Goal: Information Seeking & Learning: Understand process/instructions

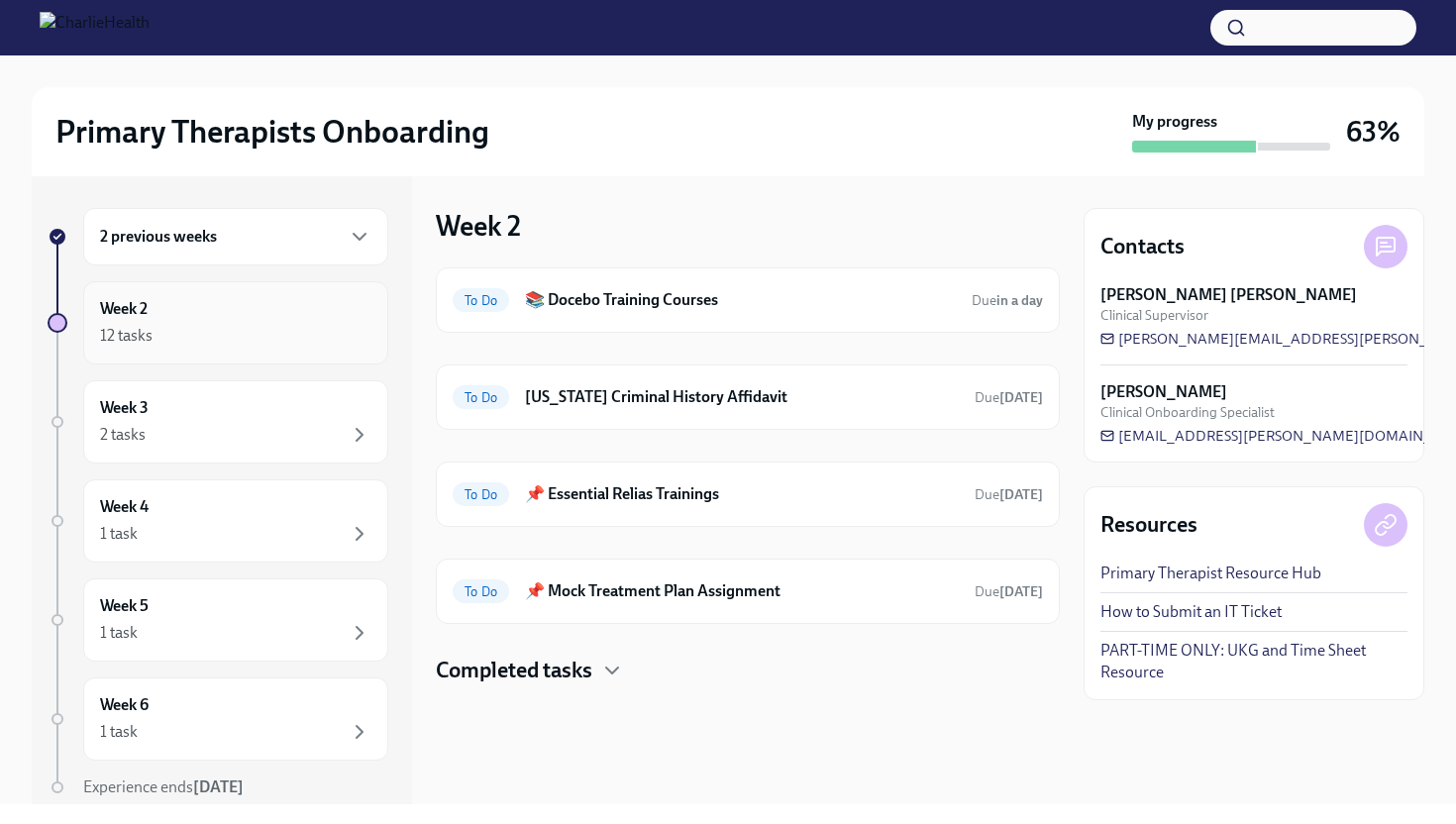
click at [291, 342] on div "12 tasks" at bounding box center [235, 336] width 271 height 24
click at [692, 311] on div "To Do 📚 Docebo Training Courses Due in a day" at bounding box center [747, 300] width 590 height 32
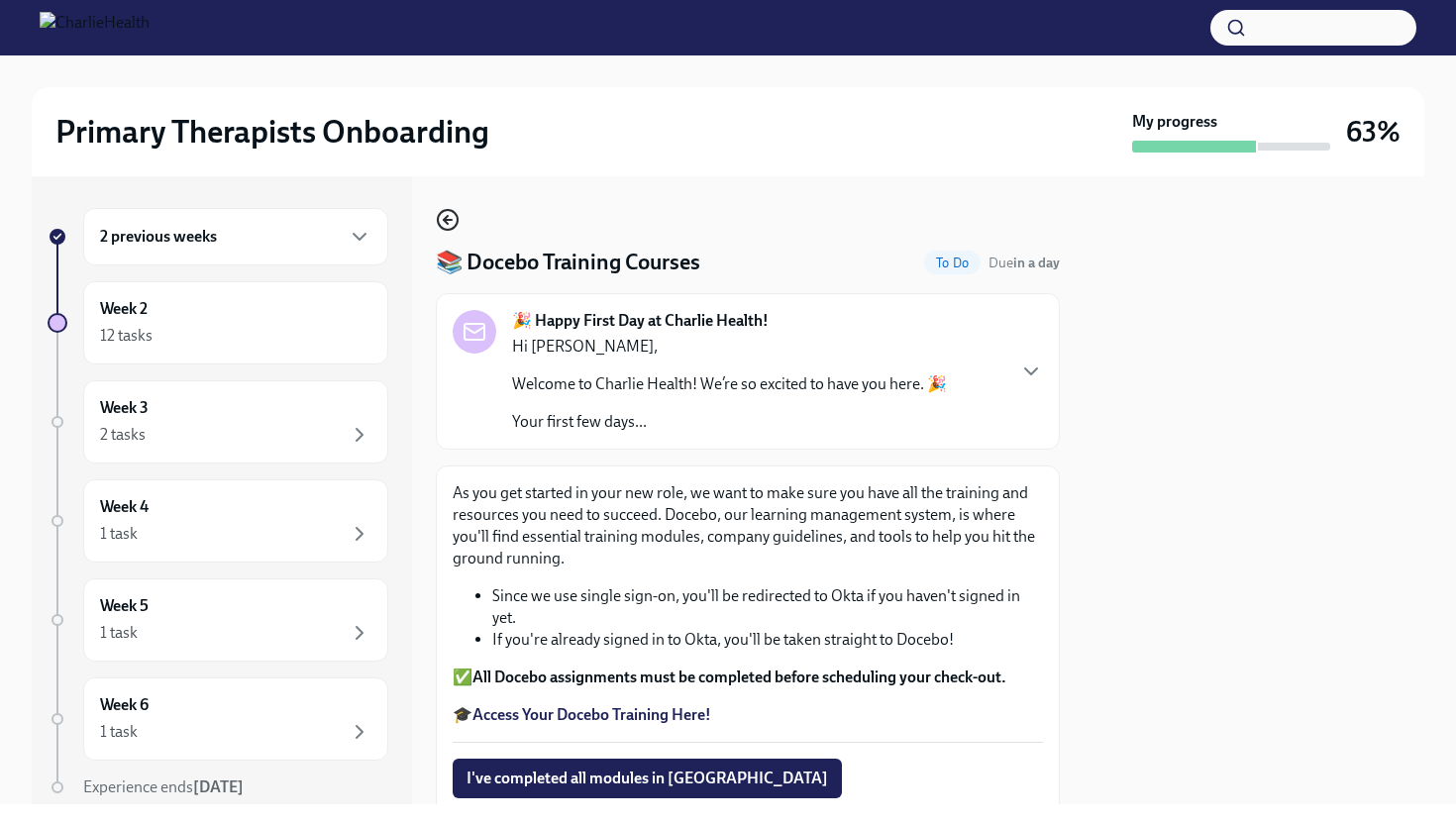
click at [450, 219] on icon "button" at bounding box center [447, 220] width 24 height 24
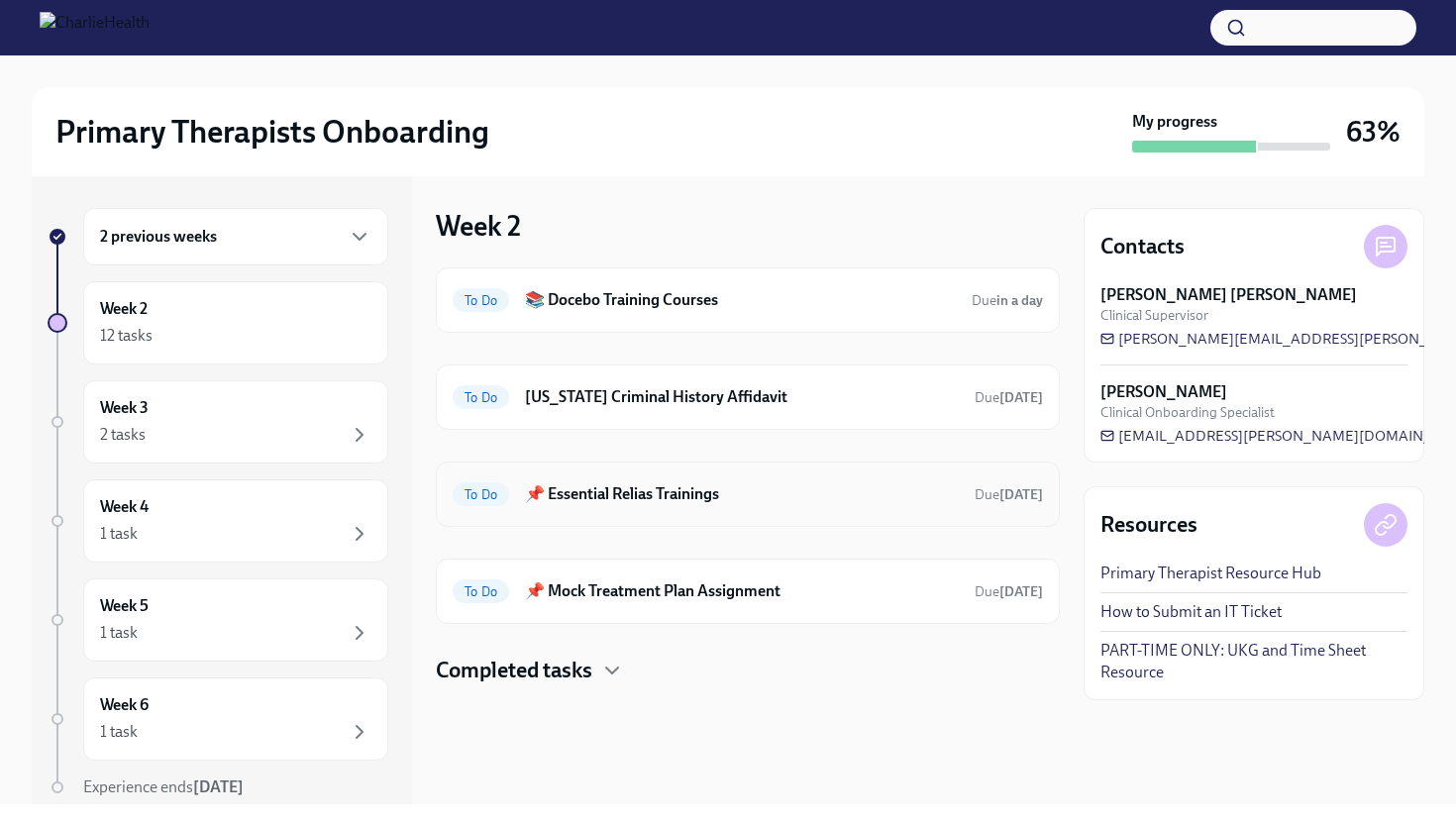
click at [616, 488] on h6 "📌 Essential Relias Trainings" at bounding box center [741, 494] width 434 height 22
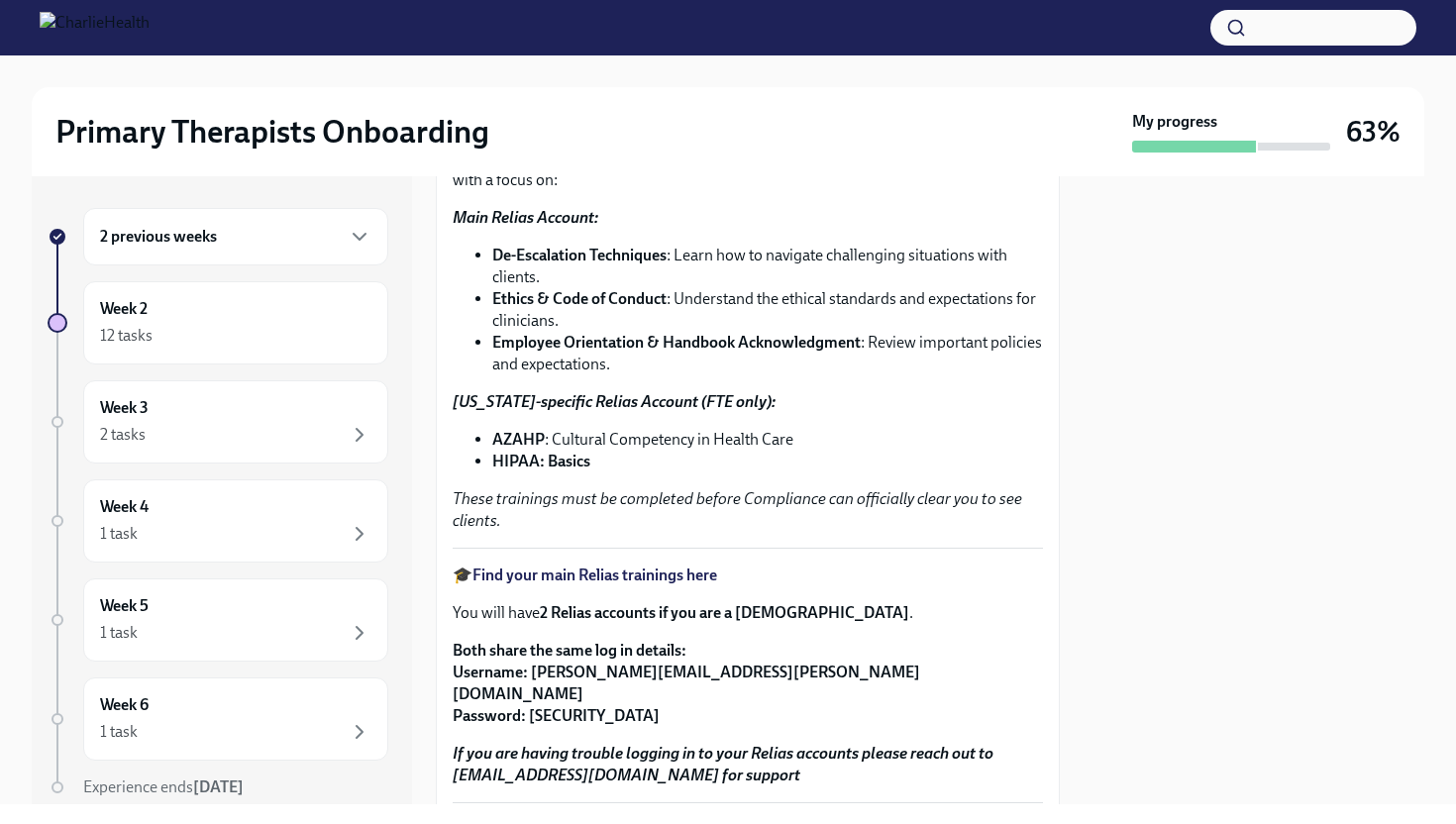
scroll to position [216, 0]
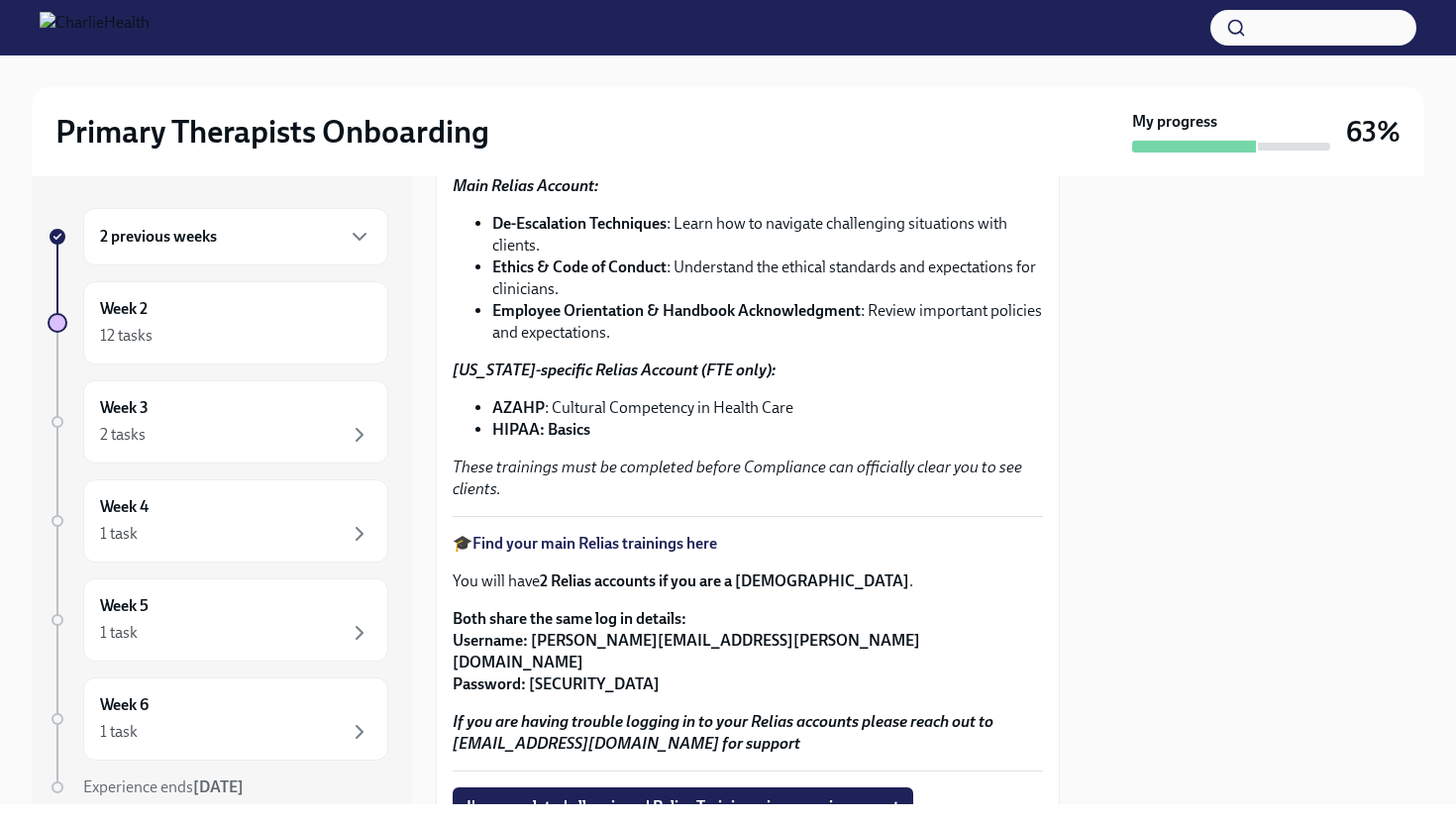
click at [694, 542] on strong "Find your main Relias trainings here" at bounding box center [594, 543] width 244 height 19
